Goal: Navigation & Orientation: Understand site structure

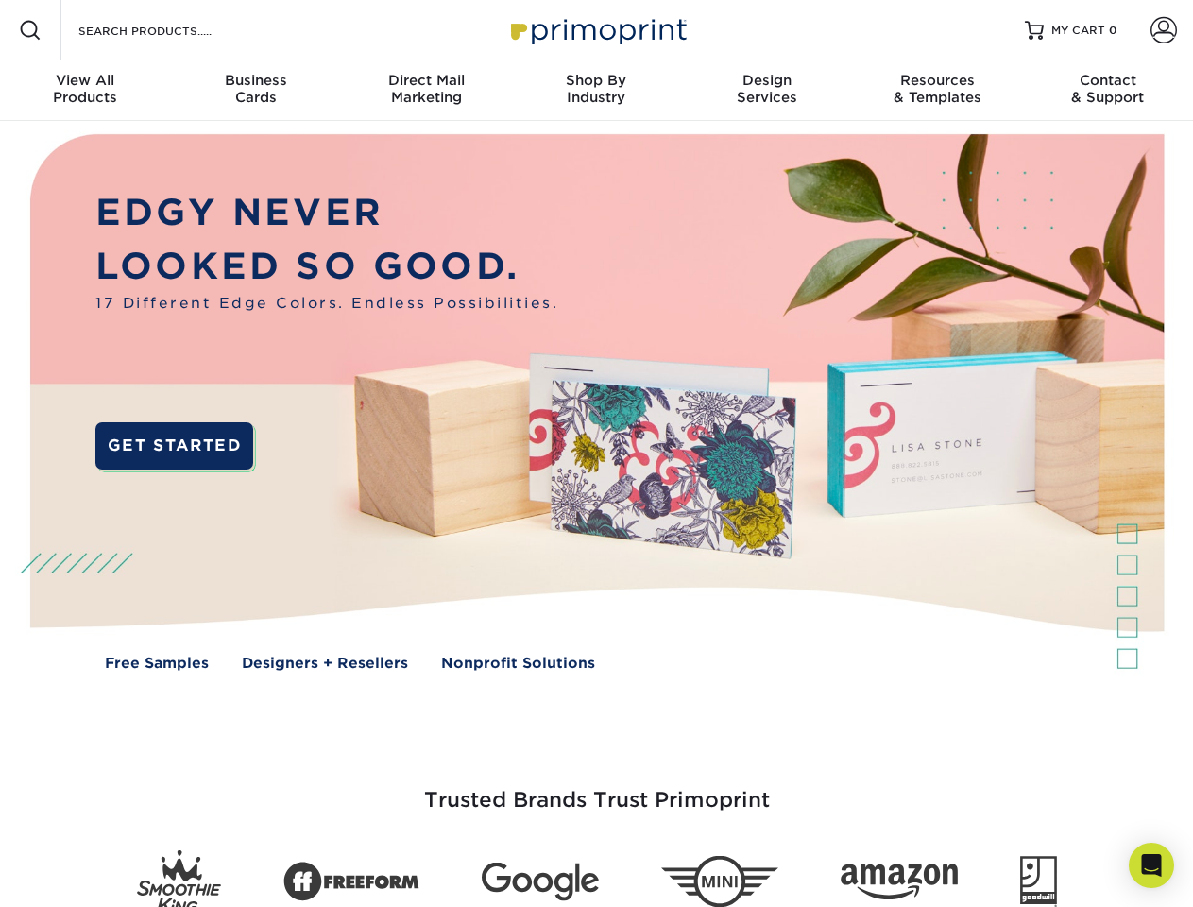
click at [596, 453] on img at bounding box center [596, 416] width 1181 height 590
click at [30, 30] on span at bounding box center [30, 30] width 23 height 23
click at [1163, 30] on span at bounding box center [1164, 30] width 26 height 26
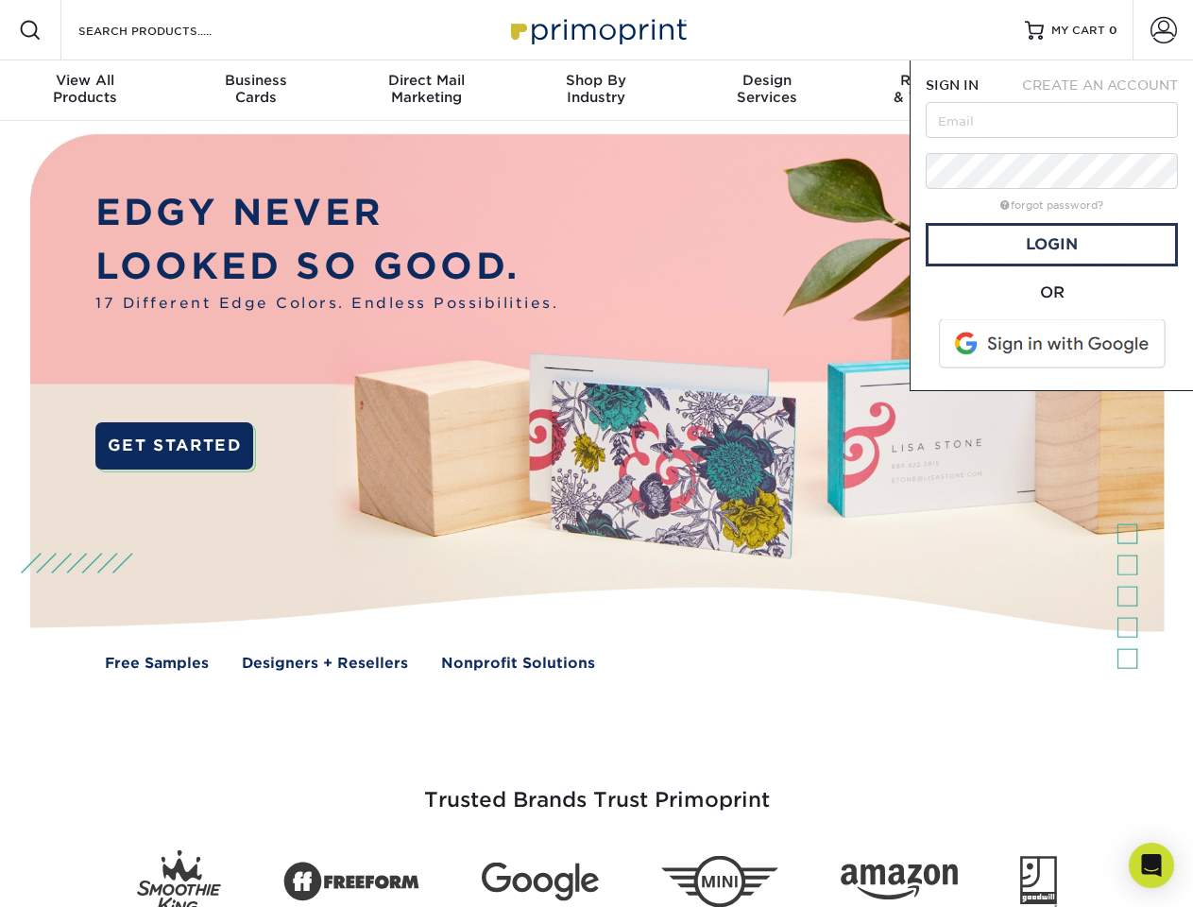
click at [85, 91] on div "View All Products" at bounding box center [85, 89] width 170 height 34
click at [255, 91] on div "Business Cards" at bounding box center [255, 89] width 170 height 34
click at [426, 91] on div "Direct Mail Marketing" at bounding box center [426, 89] width 170 height 34
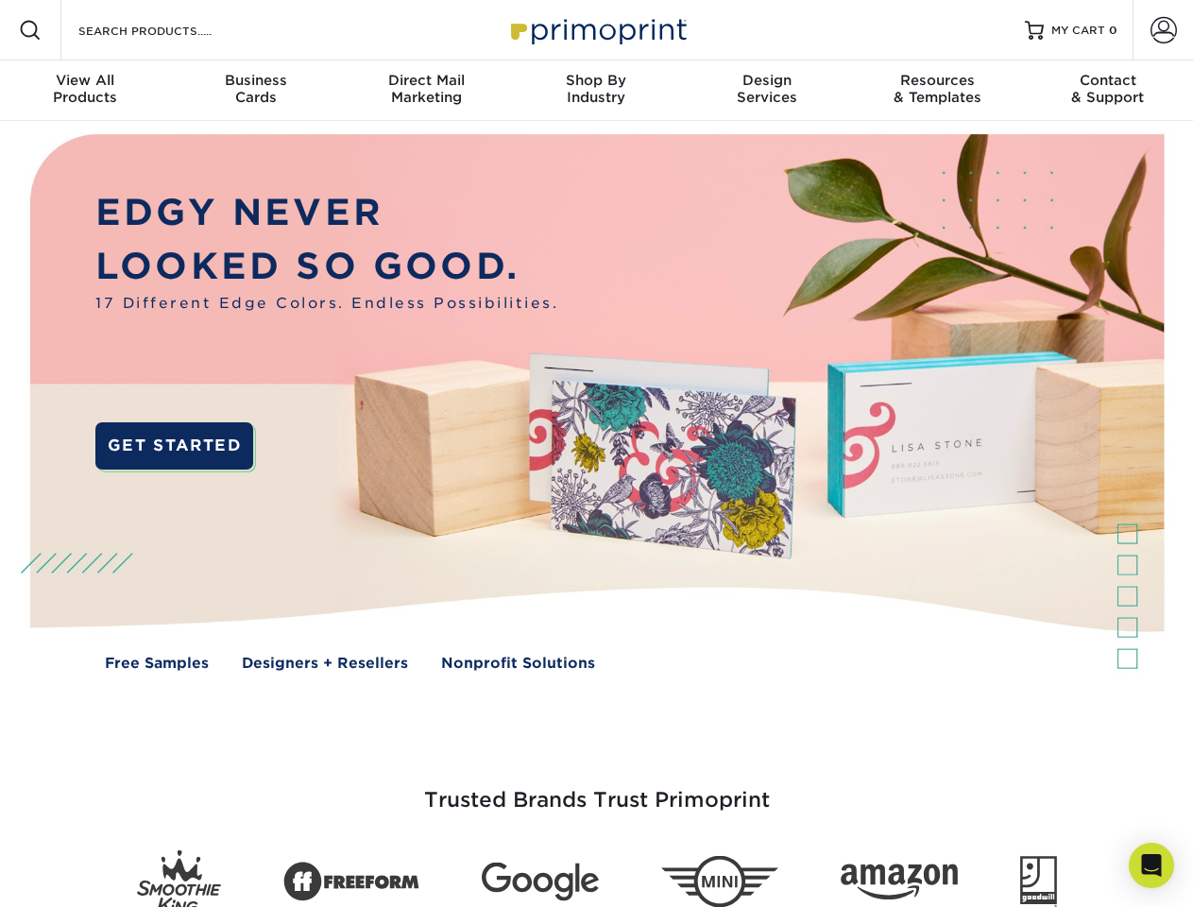
click at [596, 91] on div "Shop By Industry" at bounding box center [596, 89] width 170 height 34
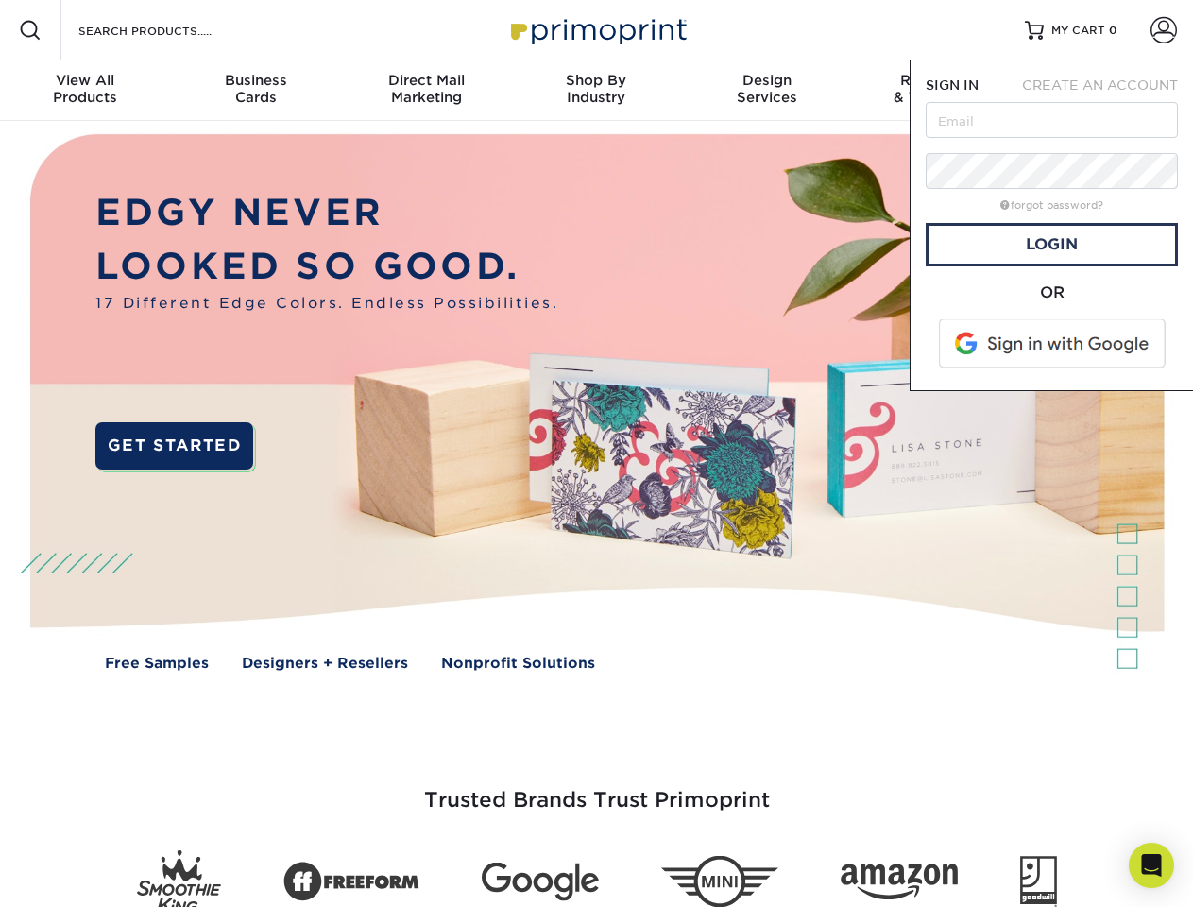
click at [767, 91] on div "Design Services" at bounding box center [767, 89] width 170 height 34
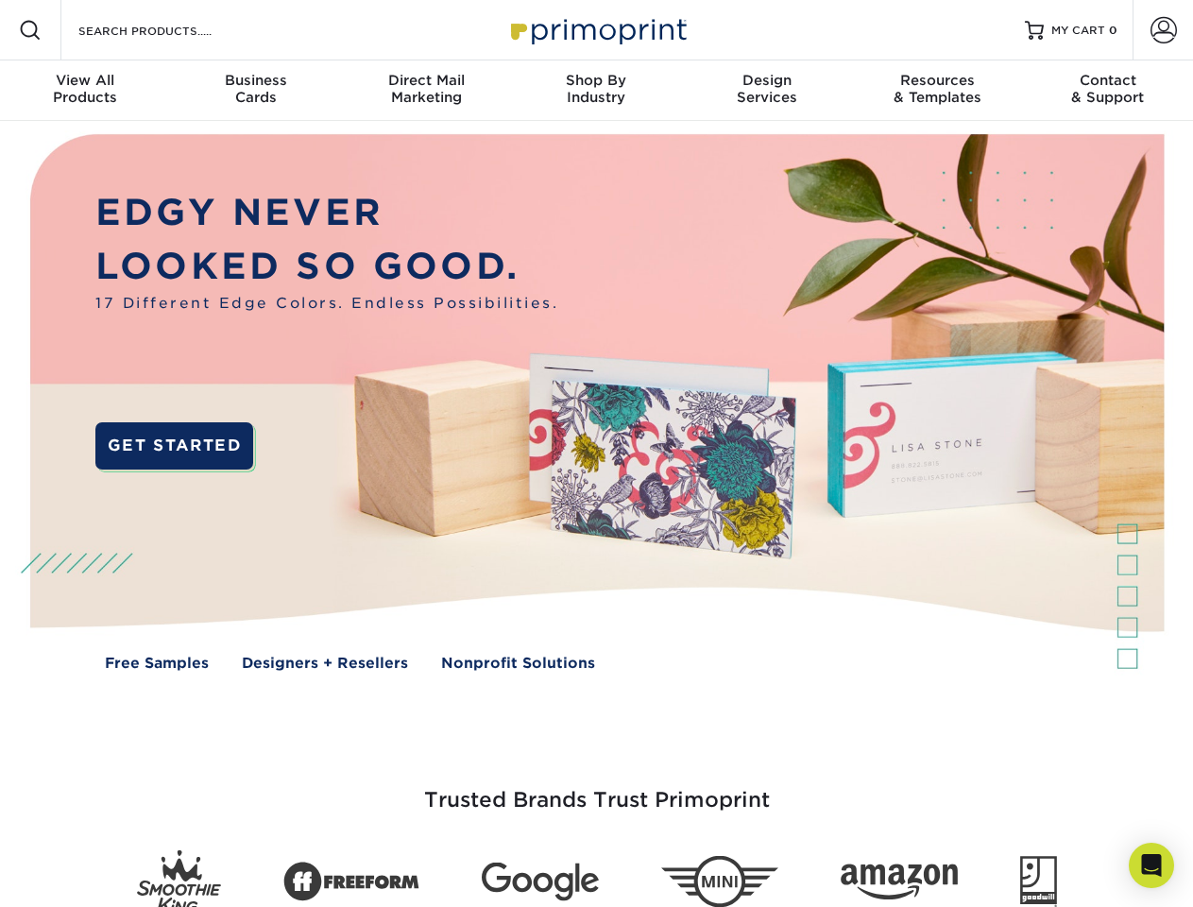
click at [937, 91] on span "SIGN IN" at bounding box center [952, 84] width 53 height 15
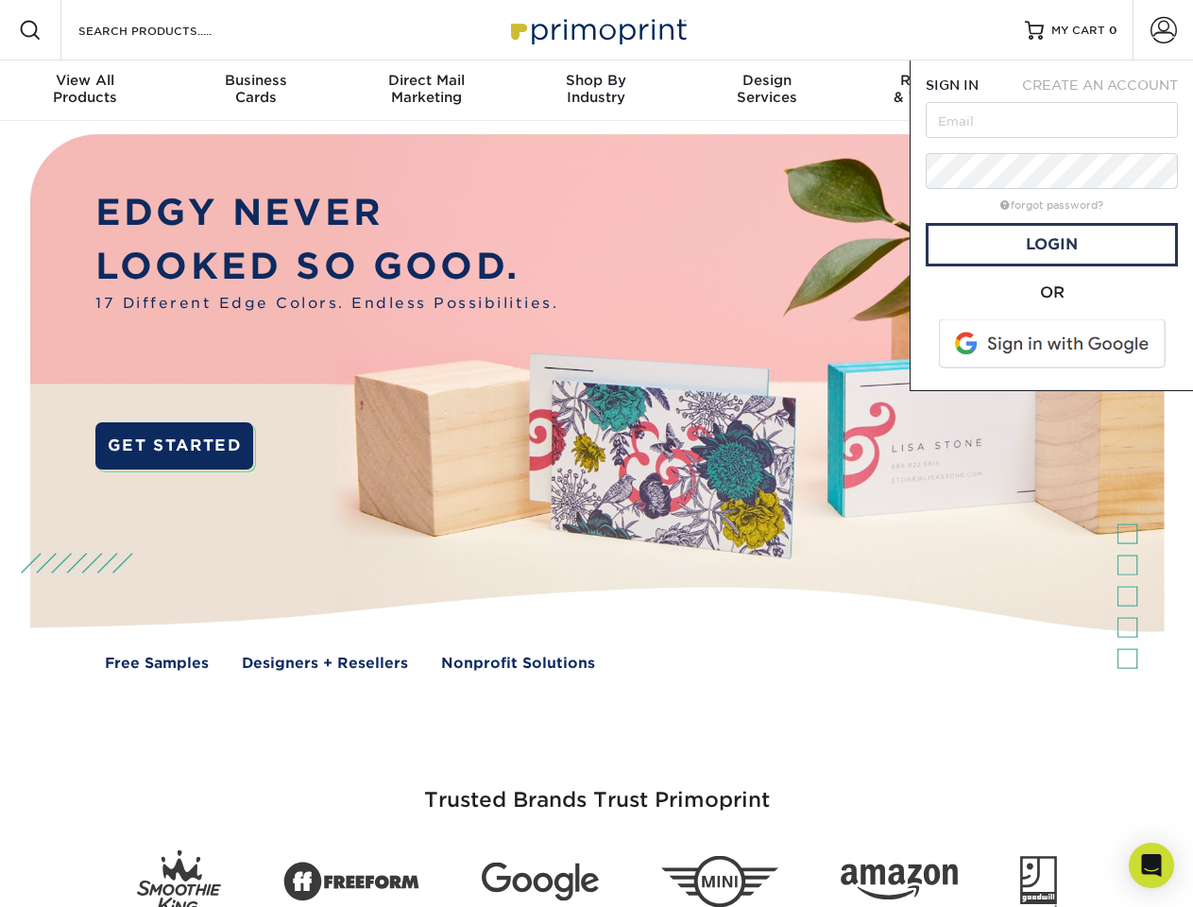
click at [1108, 91] on div "Contact & Support" at bounding box center [1108, 89] width 170 height 34
